Goal: Find specific page/section: Find specific page/section

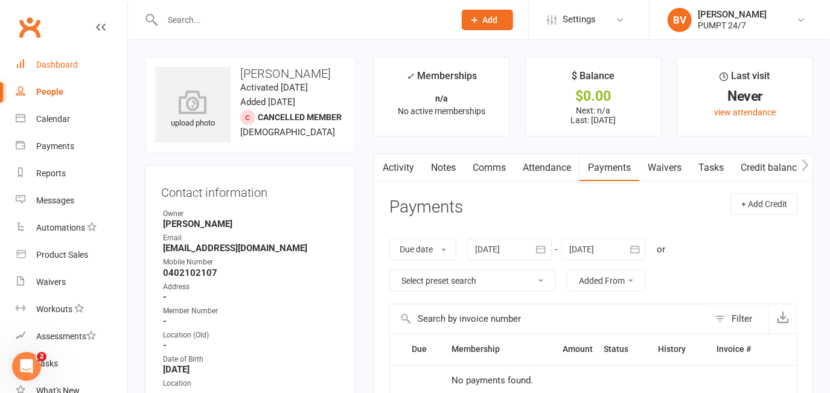
drag, startPoint x: 34, startPoint y: 62, endPoint x: 138, endPoint y: 87, distance: 107.5
click at [35, 62] on link "Dashboard" at bounding box center [72, 64] width 112 height 27
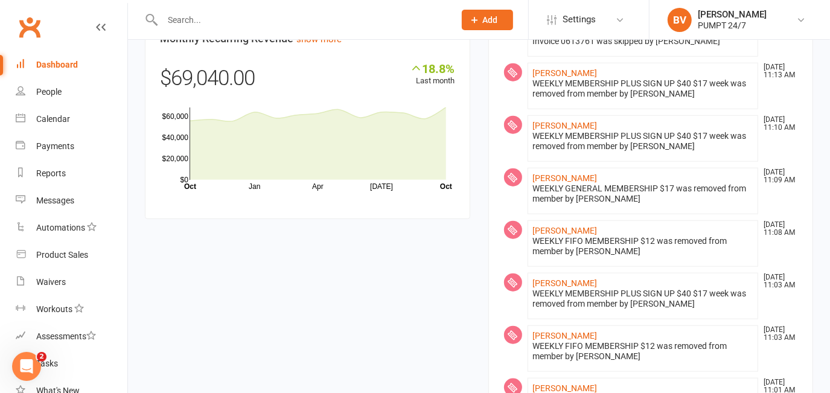
scroll to position [823, 0]
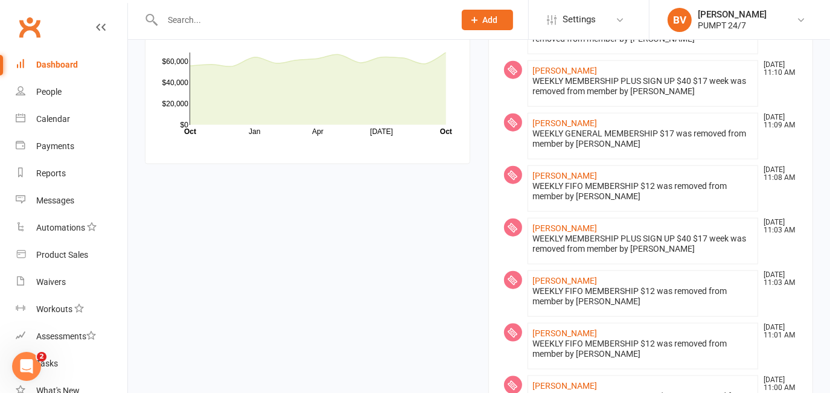
click at [175, 20] on input "text" at bounding box center [302, 19] width 287 height 17
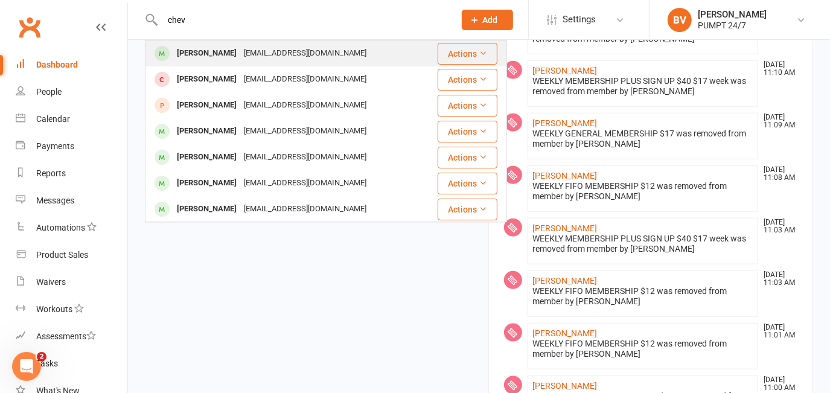
type input "chev"
click at [217, 58] on div "Chevana Tariu" at bounding box center [206, 54] width 67 height 18
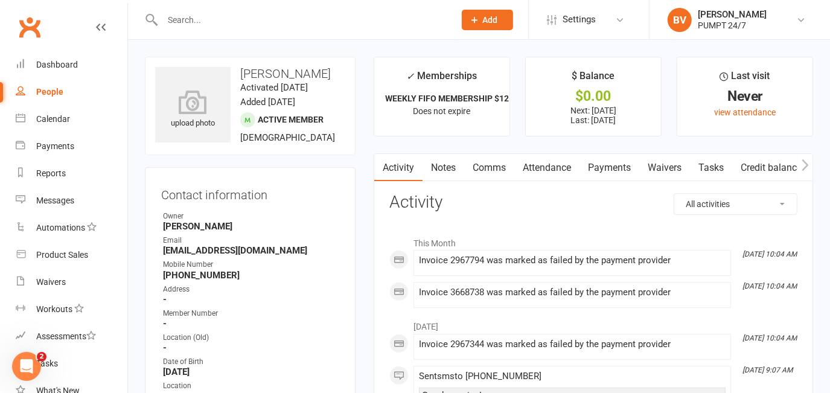
click at [599, 166] on link "Payments" at bounding box center [610, 168] width 60 height 28
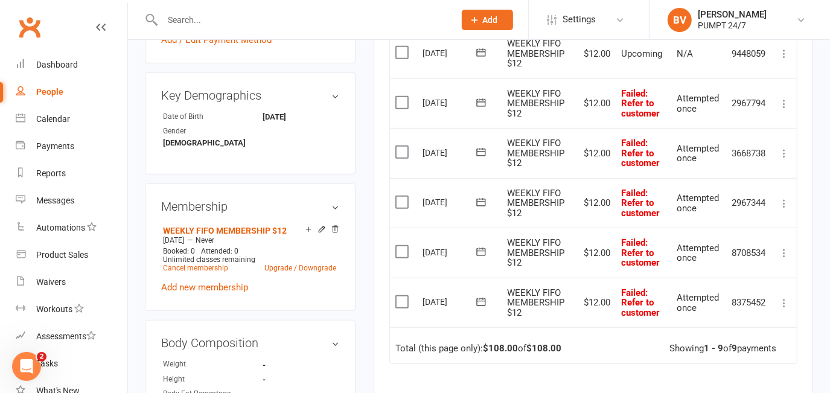
scroll to position [494, 0]
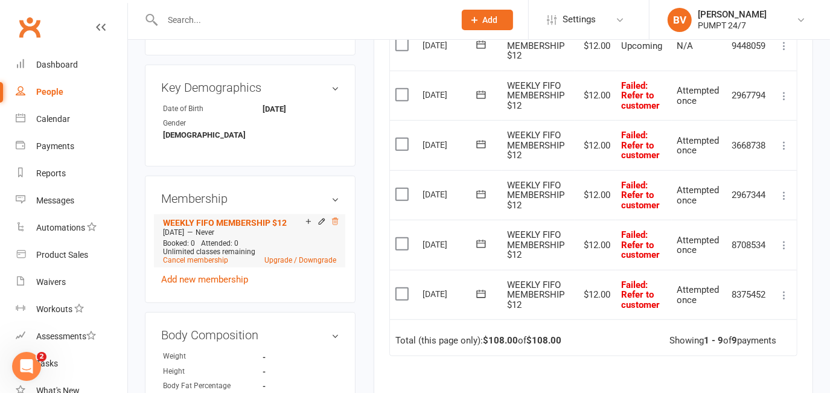
click at [338, 217] on icon at bounding box center [335, 221] width 8 height 8
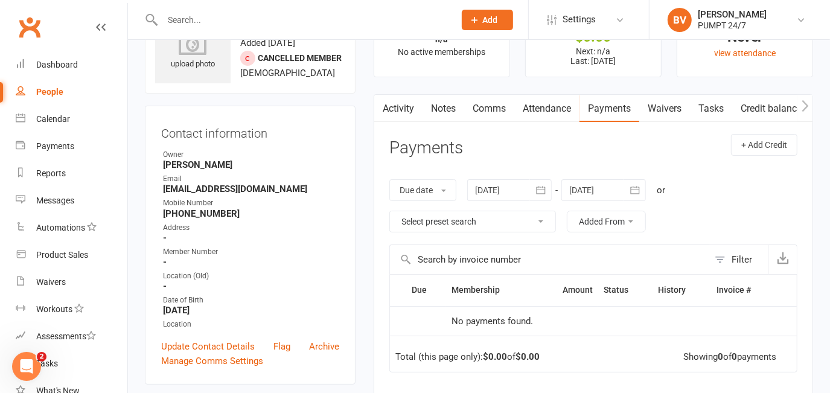
scroll to position [0, 0]
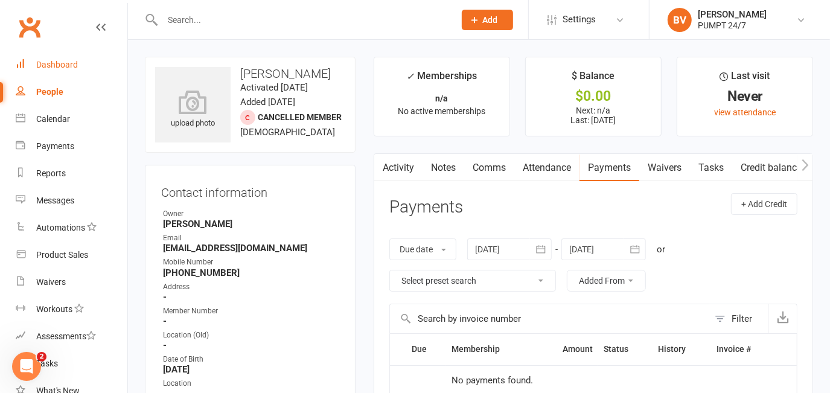
drag, startPoint x: 55, startPoint y: 64, endPoint x: 394, endPoint y: 145, distance: 348.2
click at [55, 64] on div "Dashboard" at bounding box center [57, 65] width 42 height 10
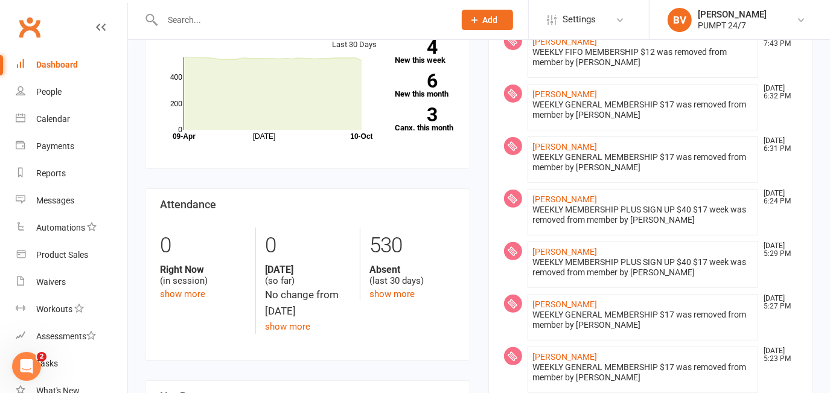
scroll to position [117, 0]
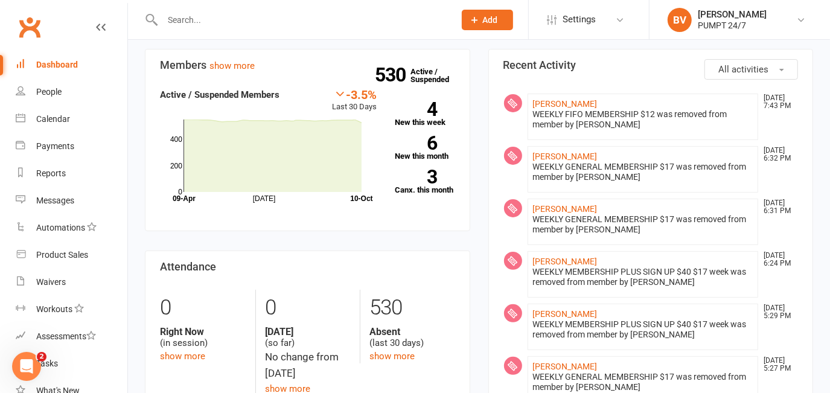
click at [66, 66] on div "Dashboard" at bounding box center [57, 65] width 42 height 10
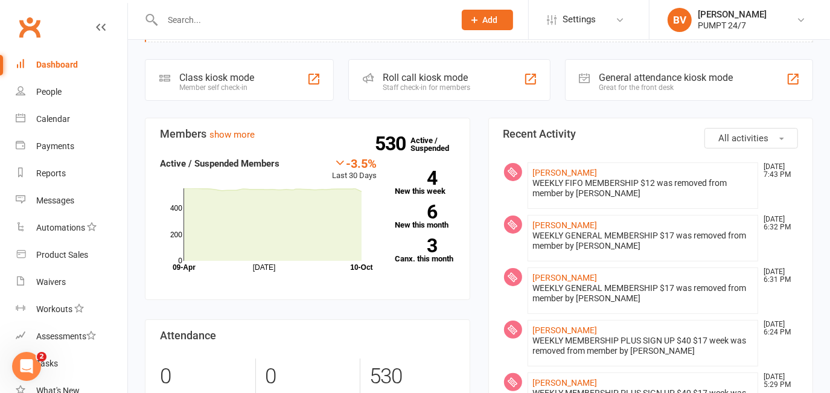
scroll to position [0, 0]
